Goal: Transaction & Acquisition: Purchase product/service

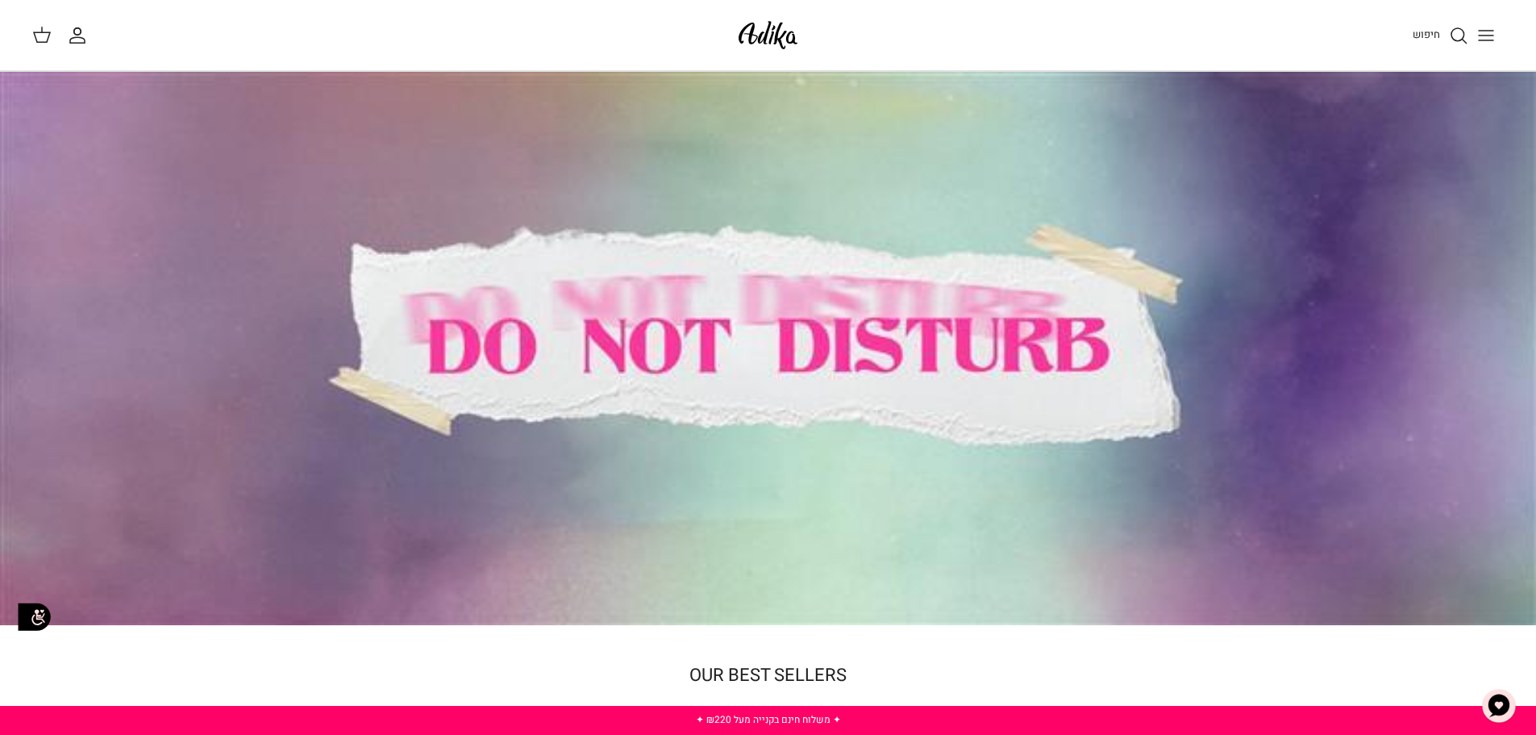
click at [1480, 31] on icon "Toggle menu" at bounding box center [1485, 35] width 19 height 19
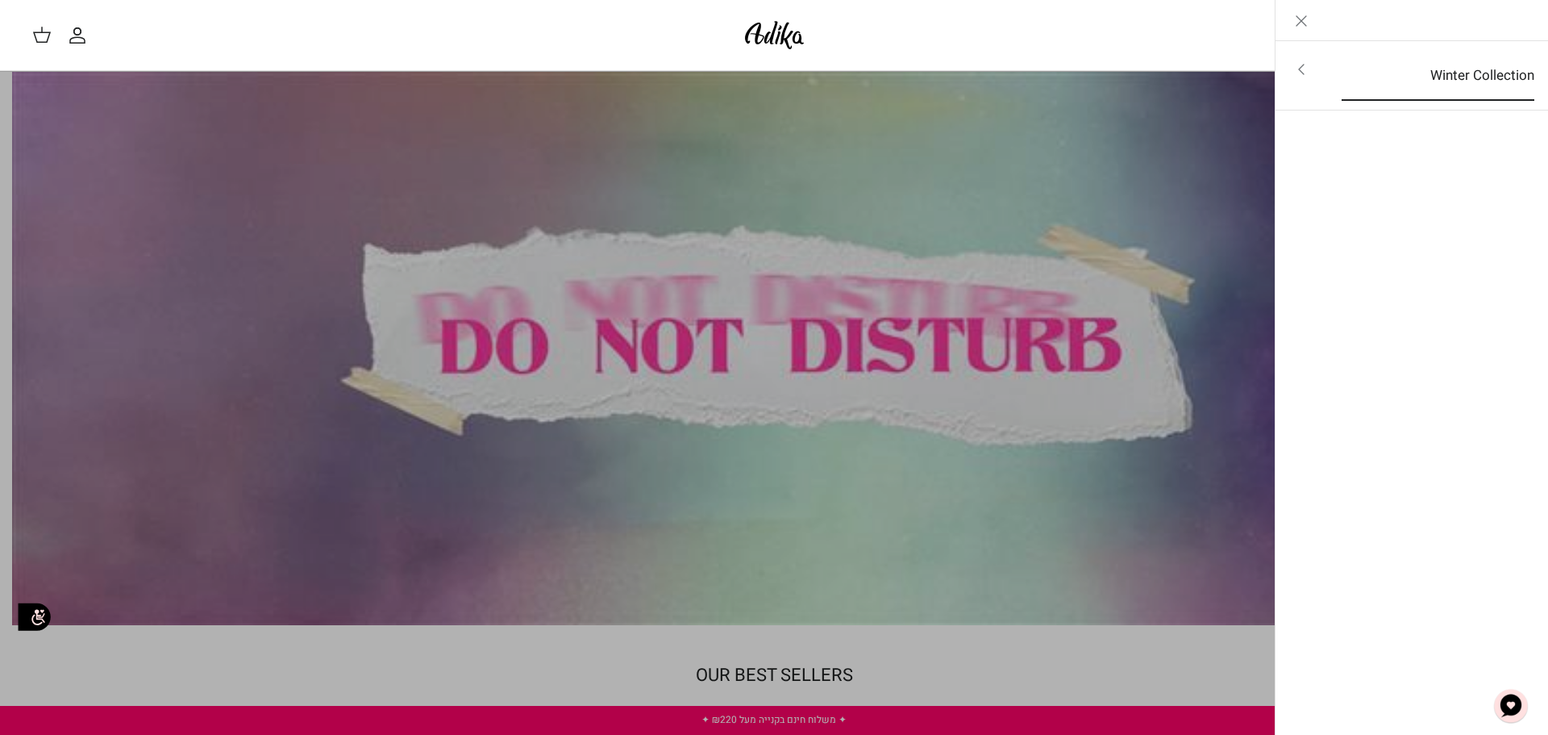
click at [1330, 70] on link "Winter Collection" at bounding box center [1438, 76] width 222 height 50
click at [1469, 73] on link "לכל הפריטים" at bounding box center [1412, 71] width 257 height 40
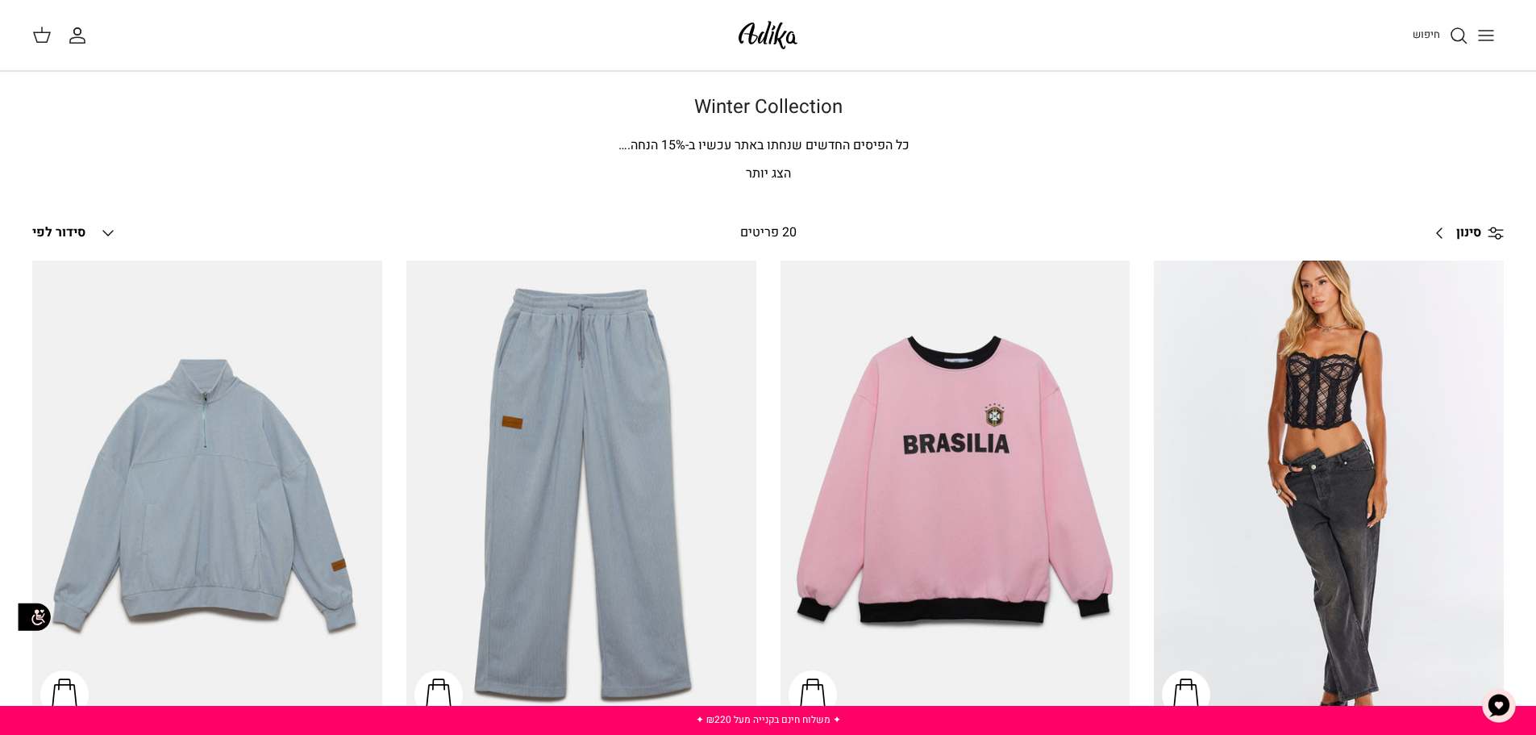
click at [763, 175] on p "הצג יותר" at bounding box center [768, 174] width 1129 height 21
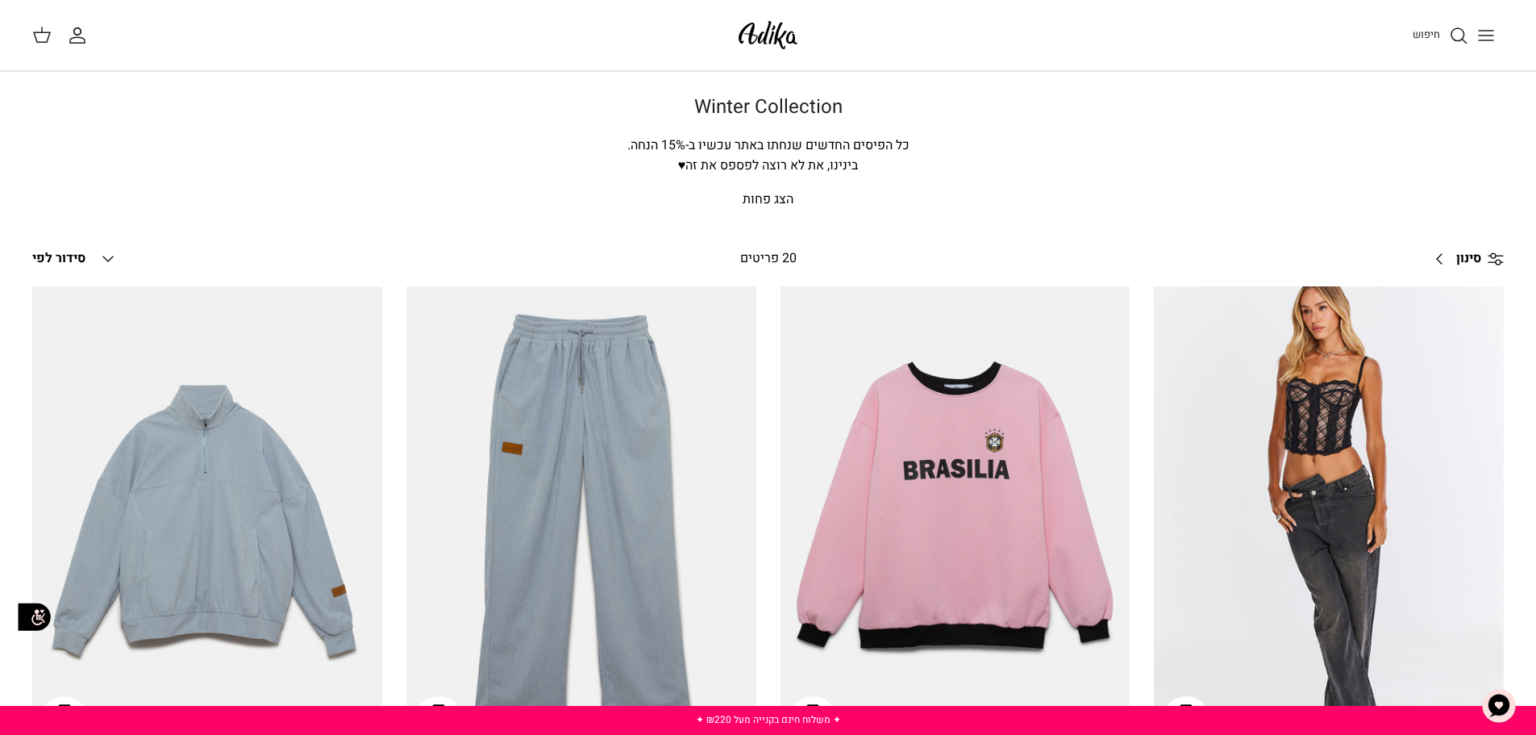
click at [760, 31] on img at bounding box center [768, 35] width 69 height 38
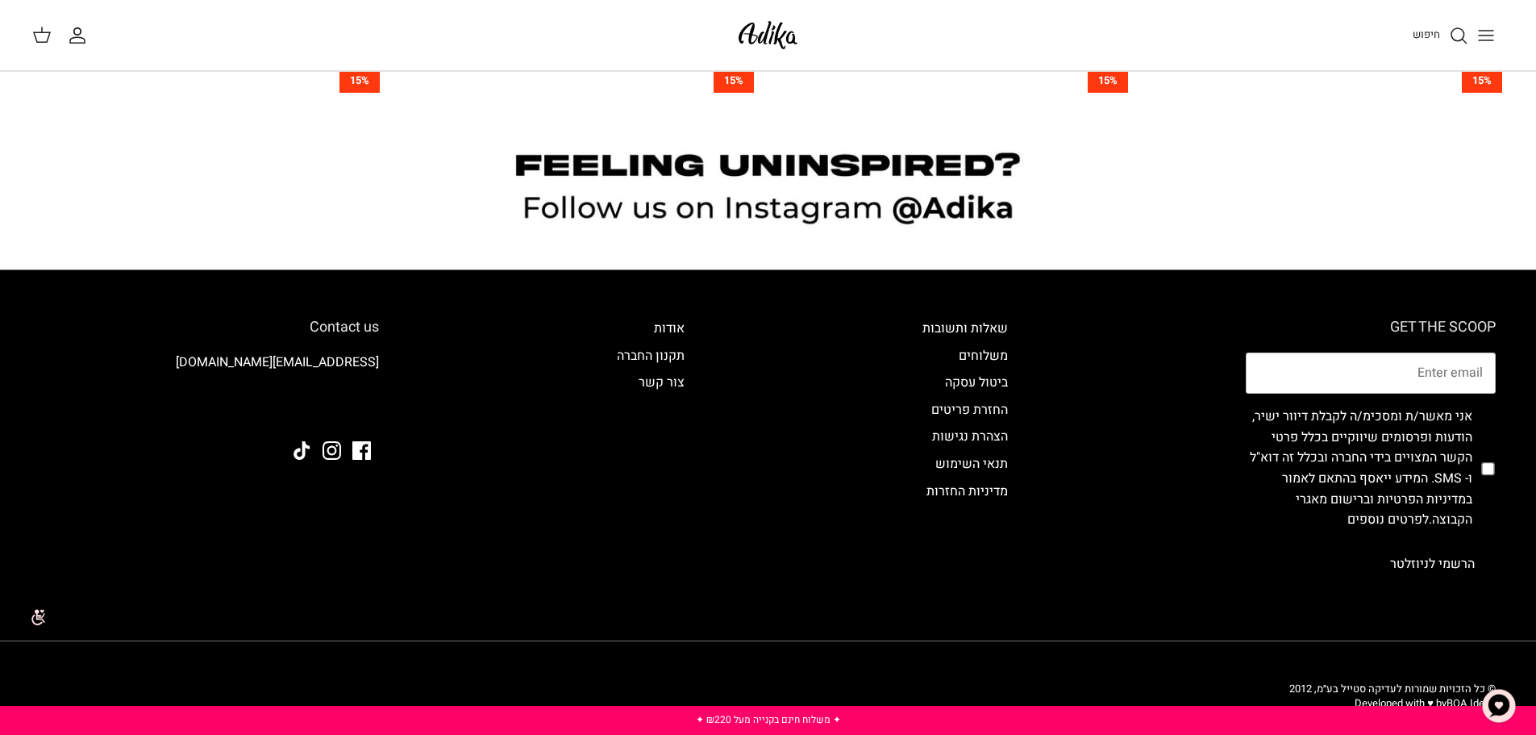
scroll to position [1795, 0]
